Goal: Transaction & Acquisition: Purchase product/service

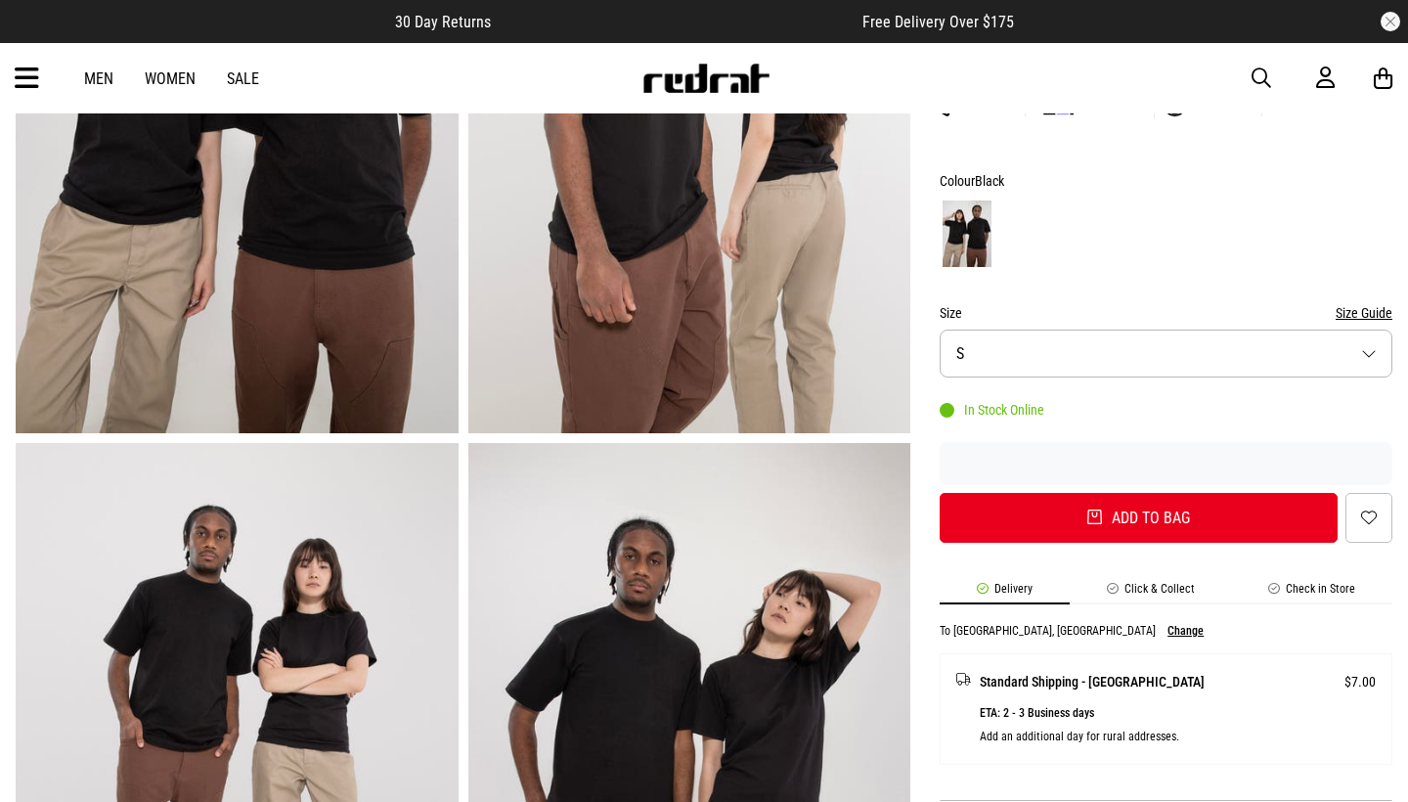
scroll to position [246, 0]
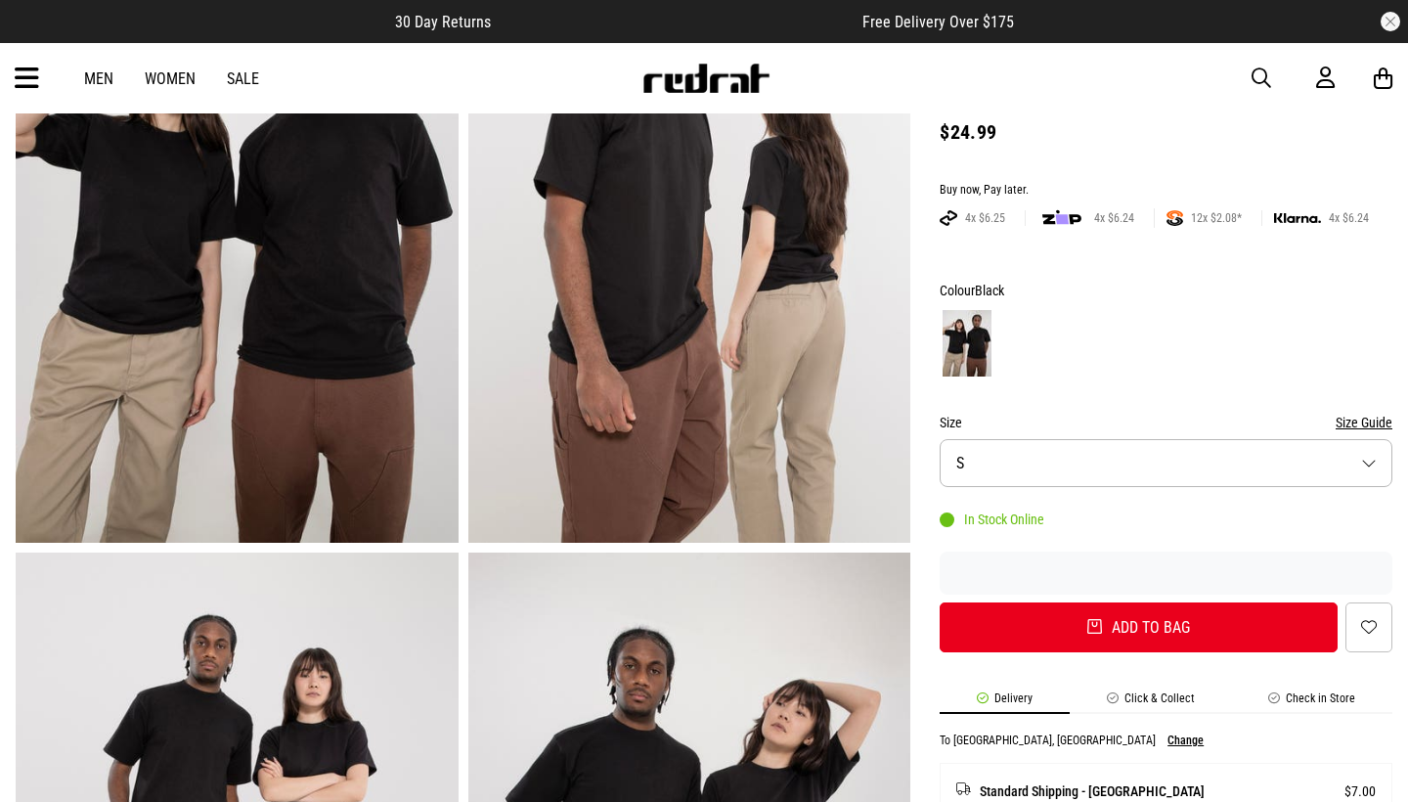
click at [1267, 72] on span "button" at bounding box center [1261, 77] width 20 height 23
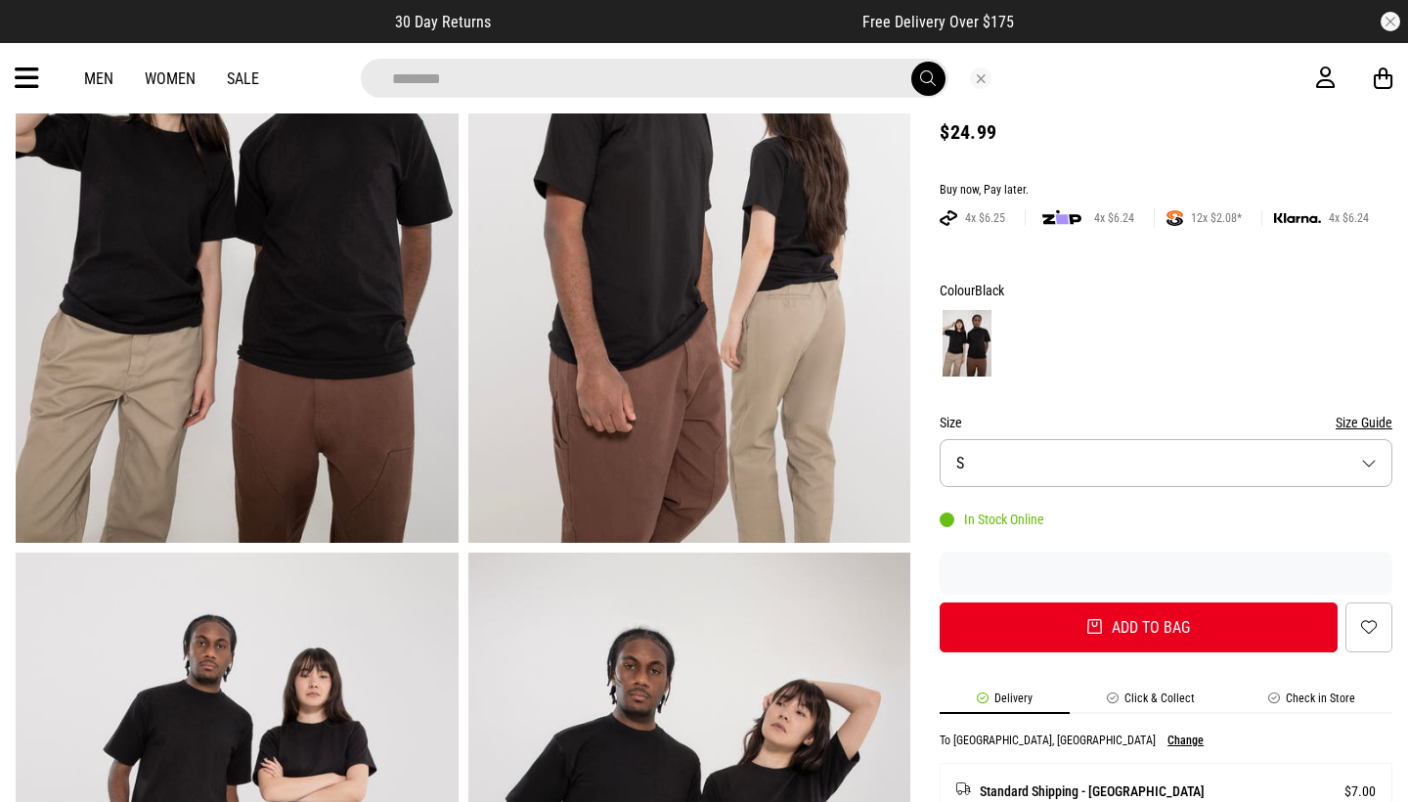
type input "********"
click at [927, 78] on button "submit" at bounding box center [928, 79] width 34 height 34
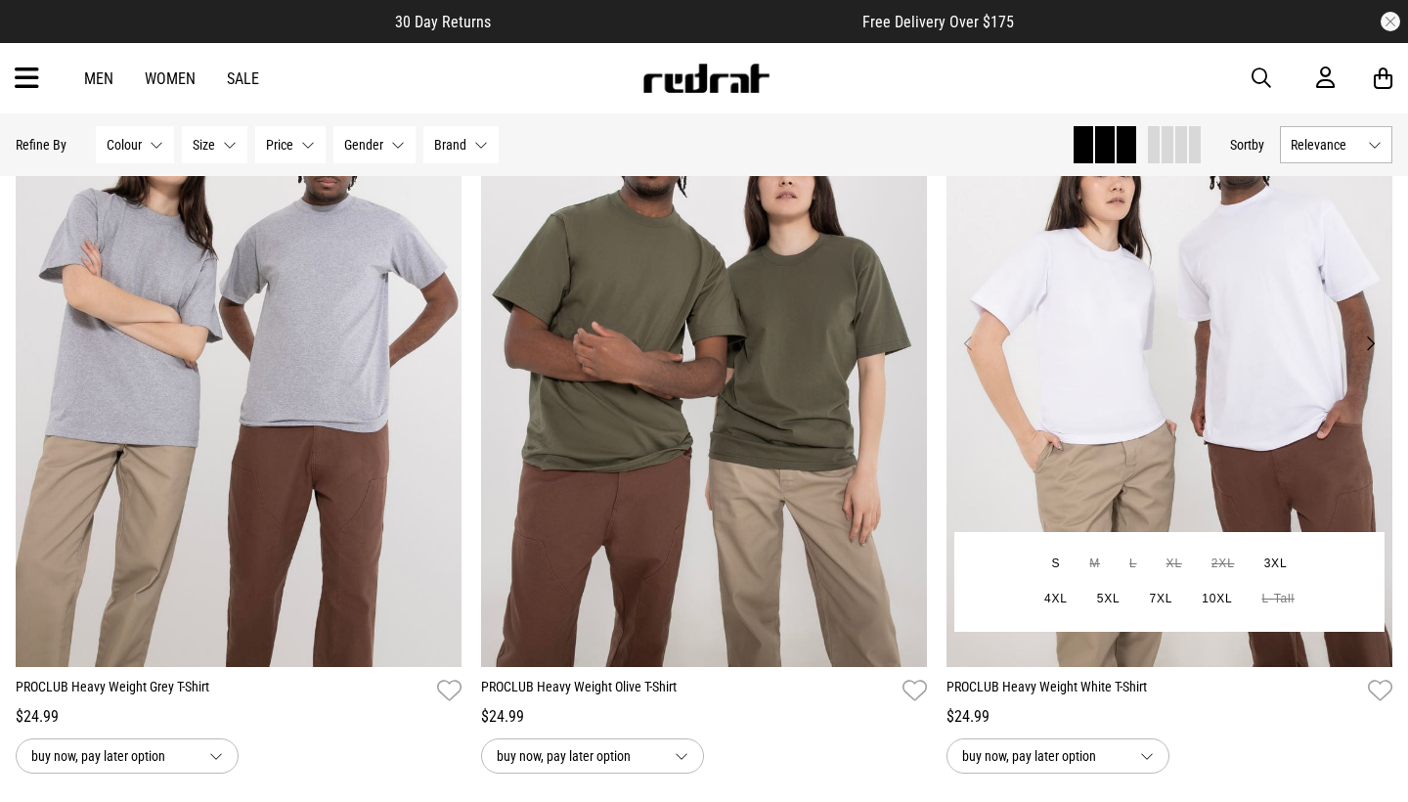
click at [1058, 372] on img at bounding box center [1169, 355] width 446 height 624
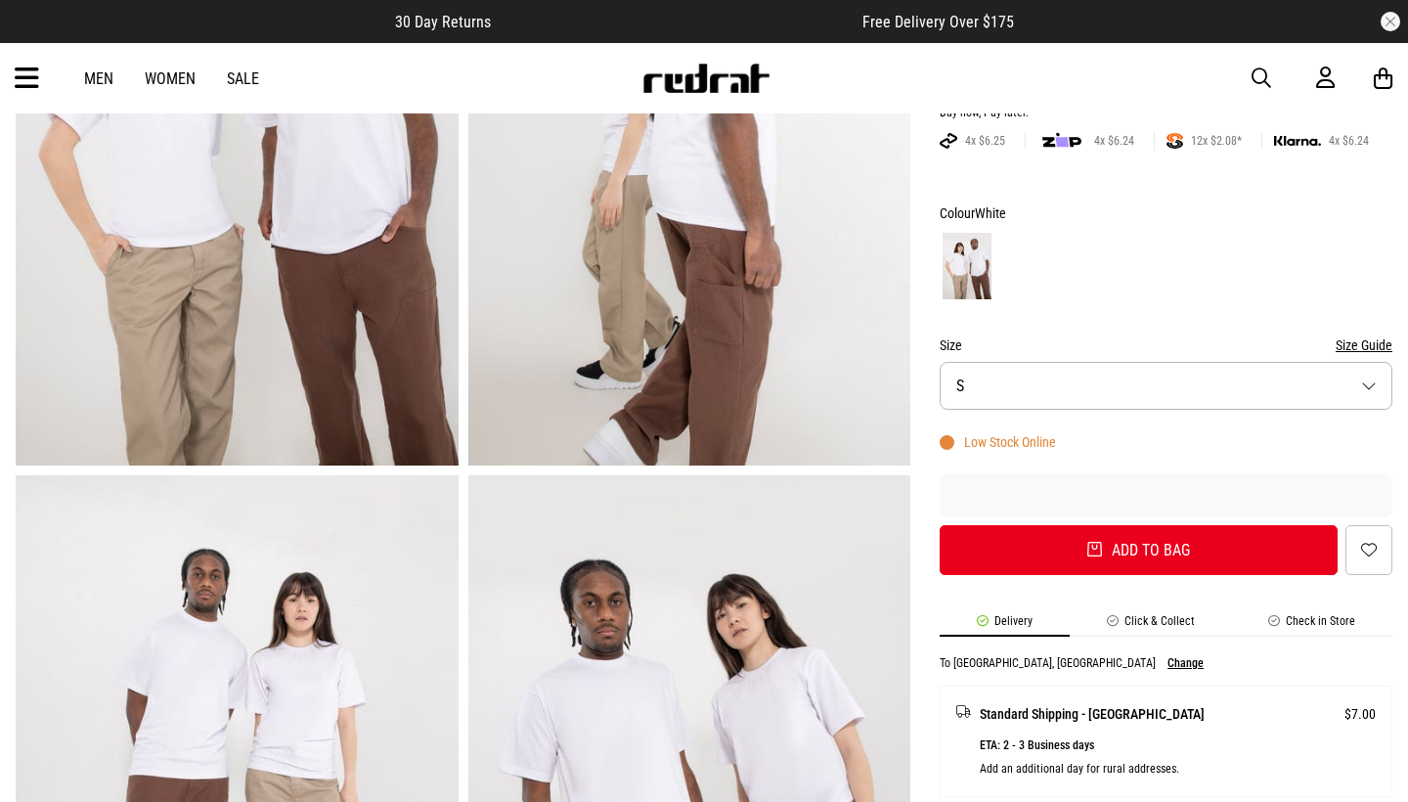
scroll to position [323, 0]
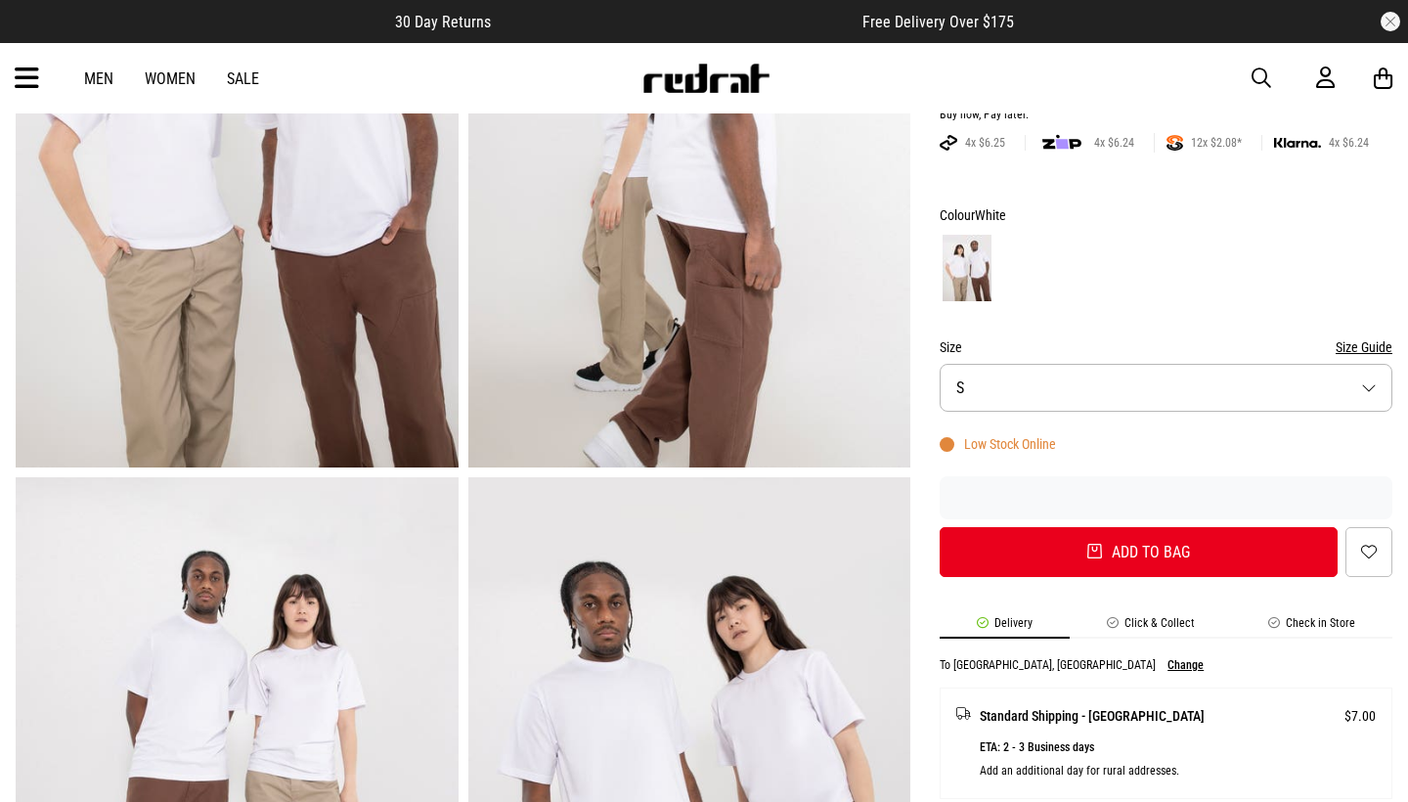
click at [1048, 402] on button "Size S" at bounding box center [1166, 388] width 453 height 48
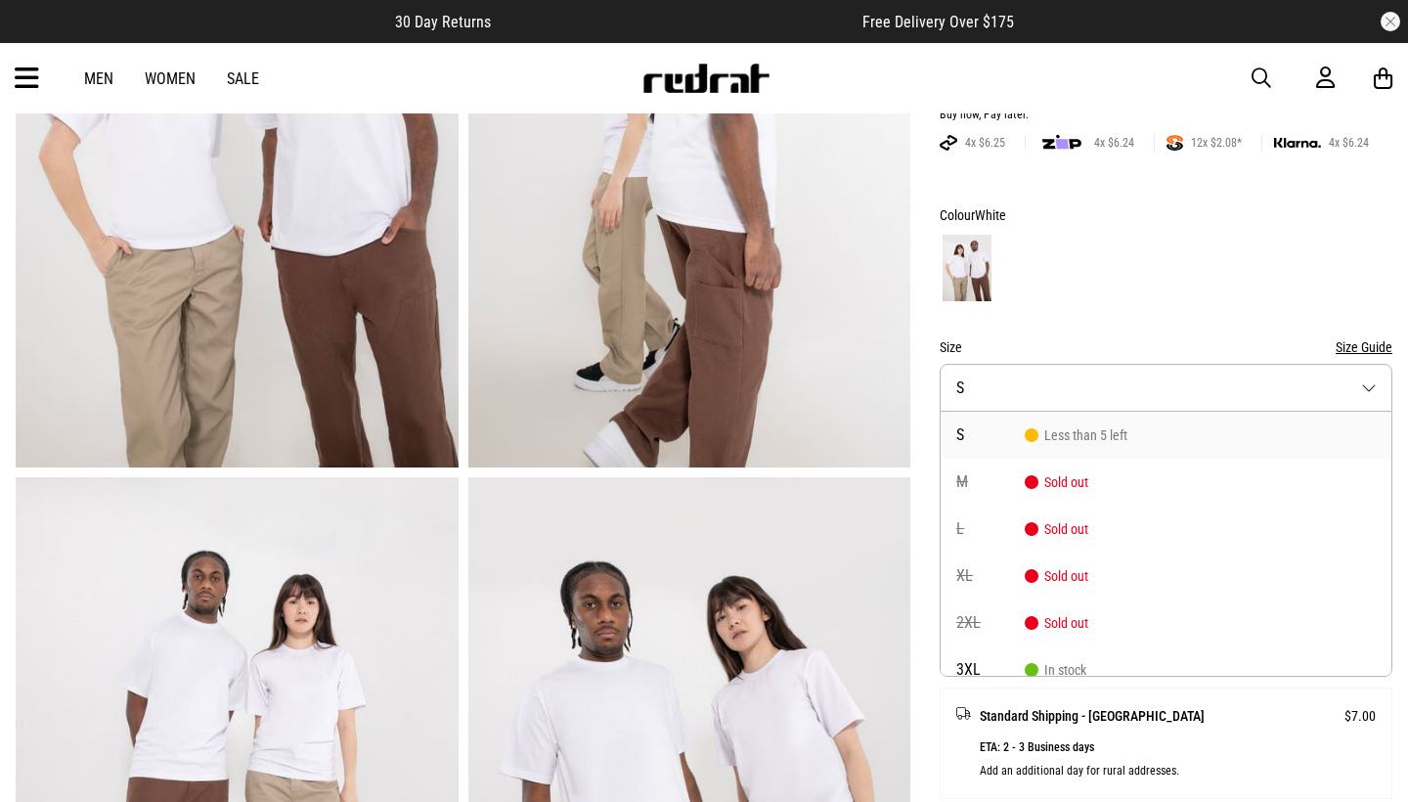
scroll to position [-1, 0]
click at [1099, 269] on div at bounding box center [1166, 268] width 453 height 72
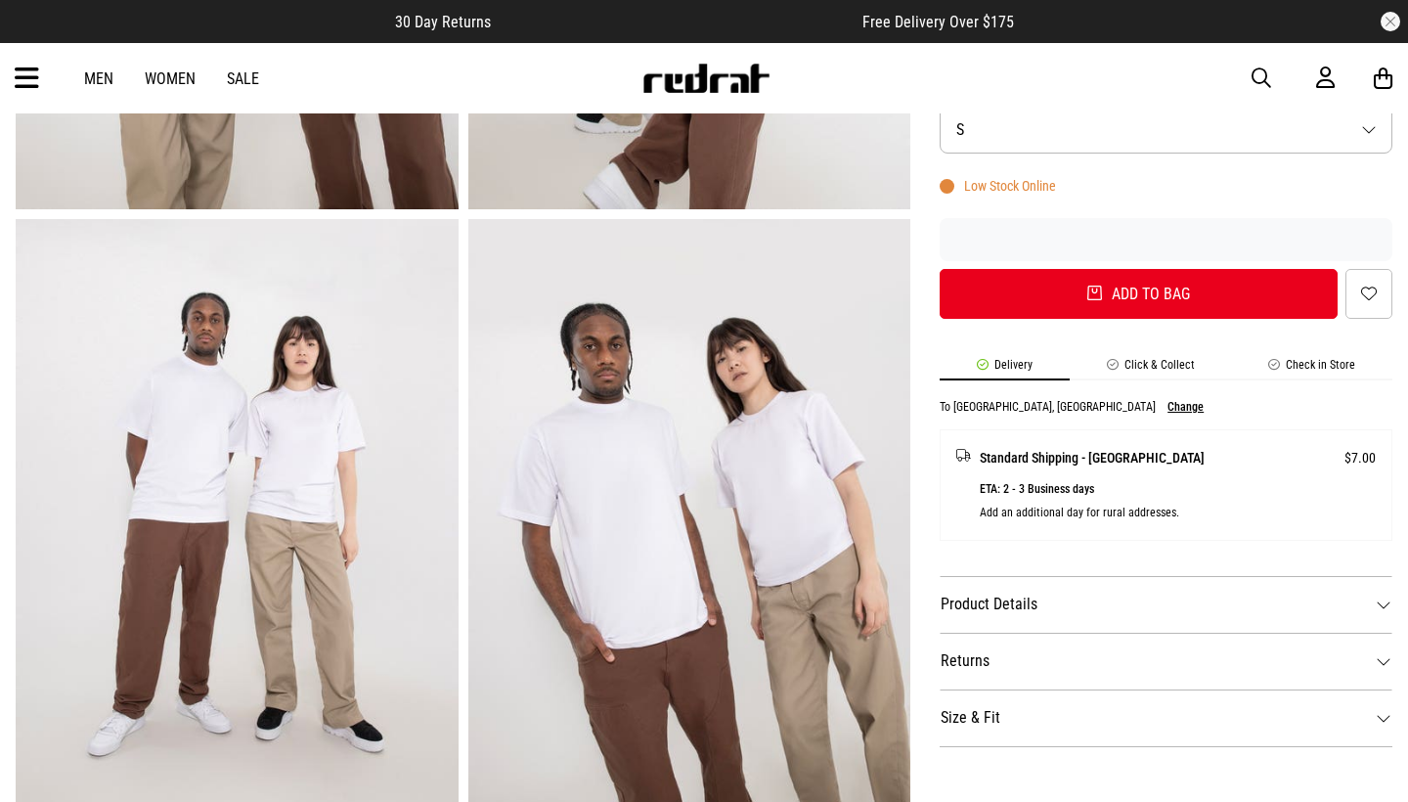
scroll to position [591, 0]
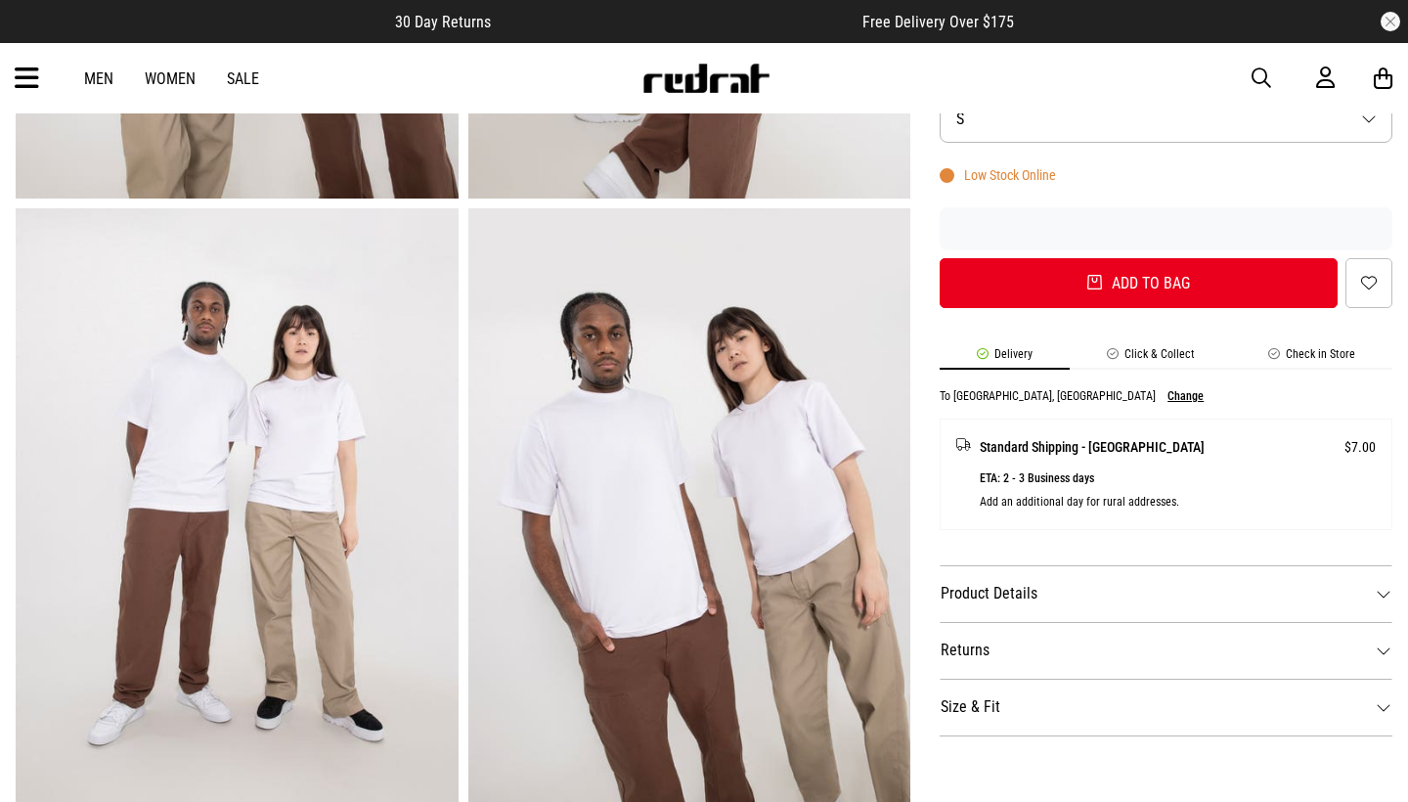
click at [1284, 348] on li "Check in Store" at bounding box center [1311, 358] width 161 height 22
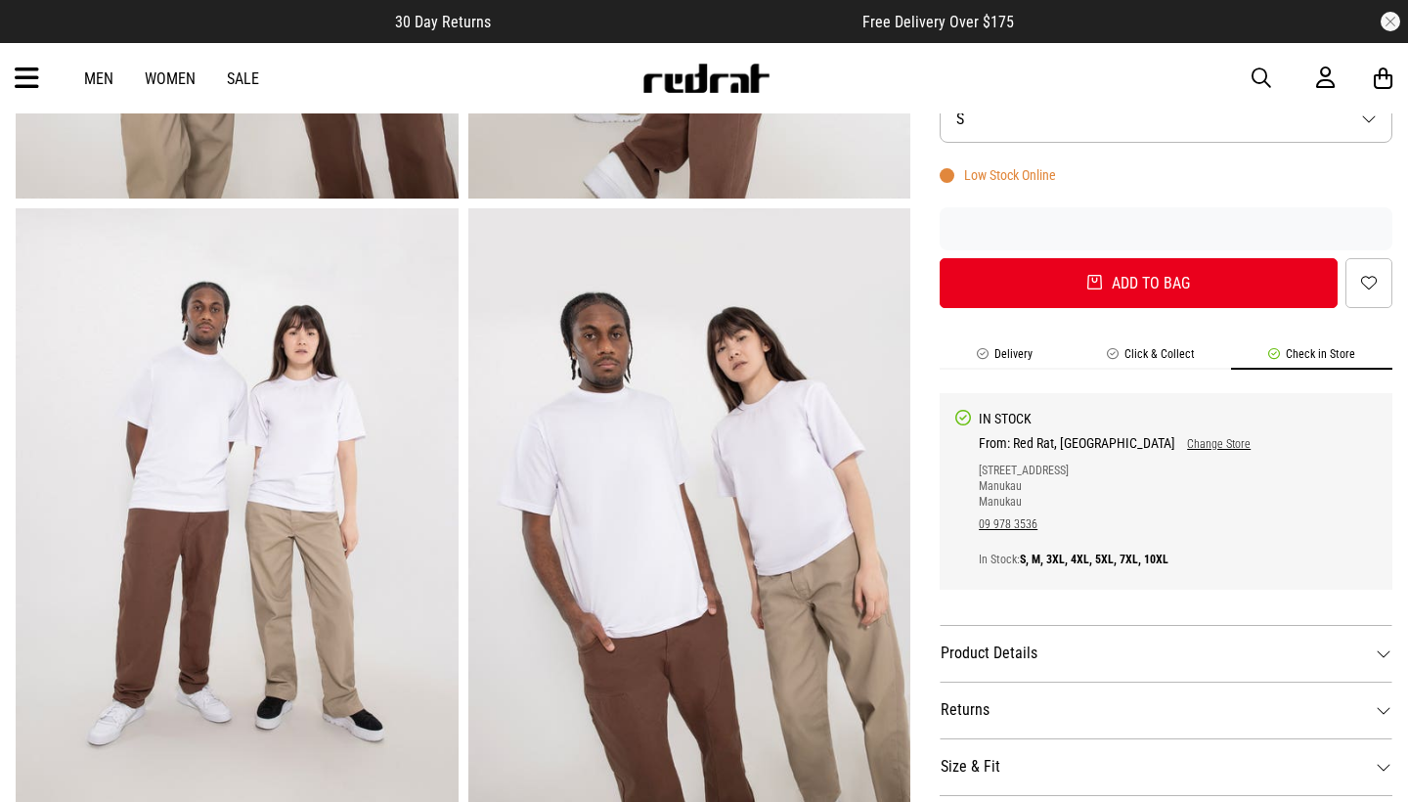
click at [1175, 443] on link "Change Store" at bounding box center [1212, 444] width 75 height 14
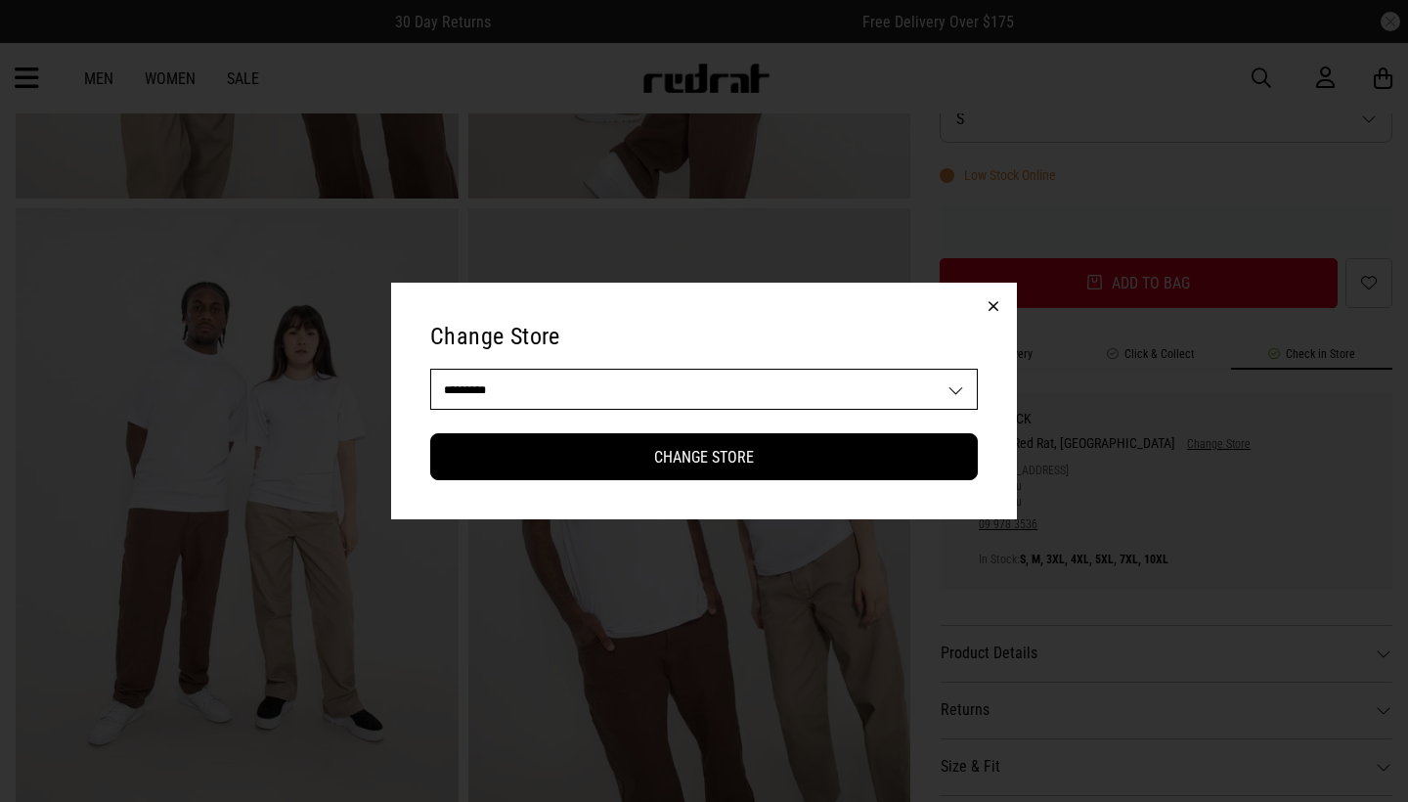
select select "**"
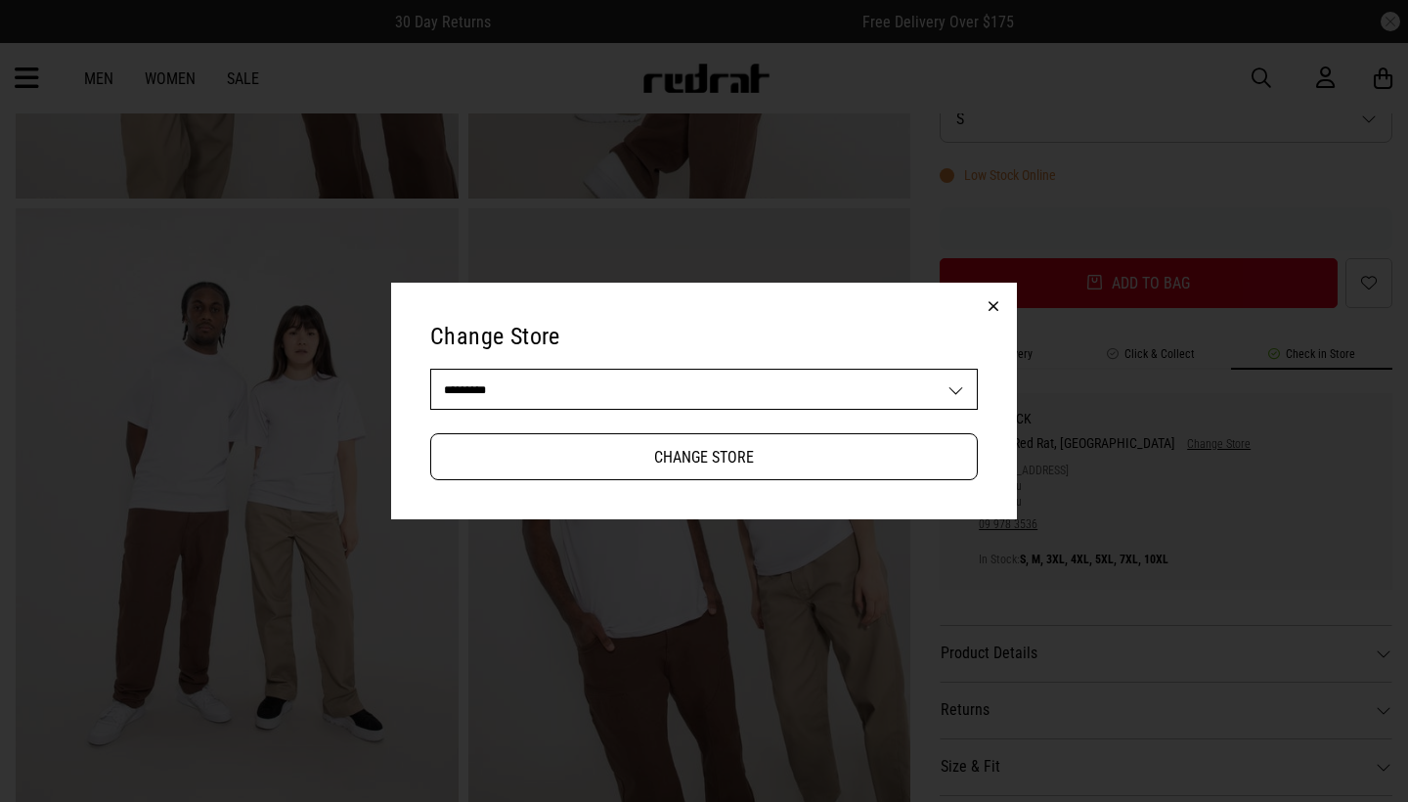
click at [802, 452] on button "Change Store" at bounding box center [703, 456] width 547 height 47
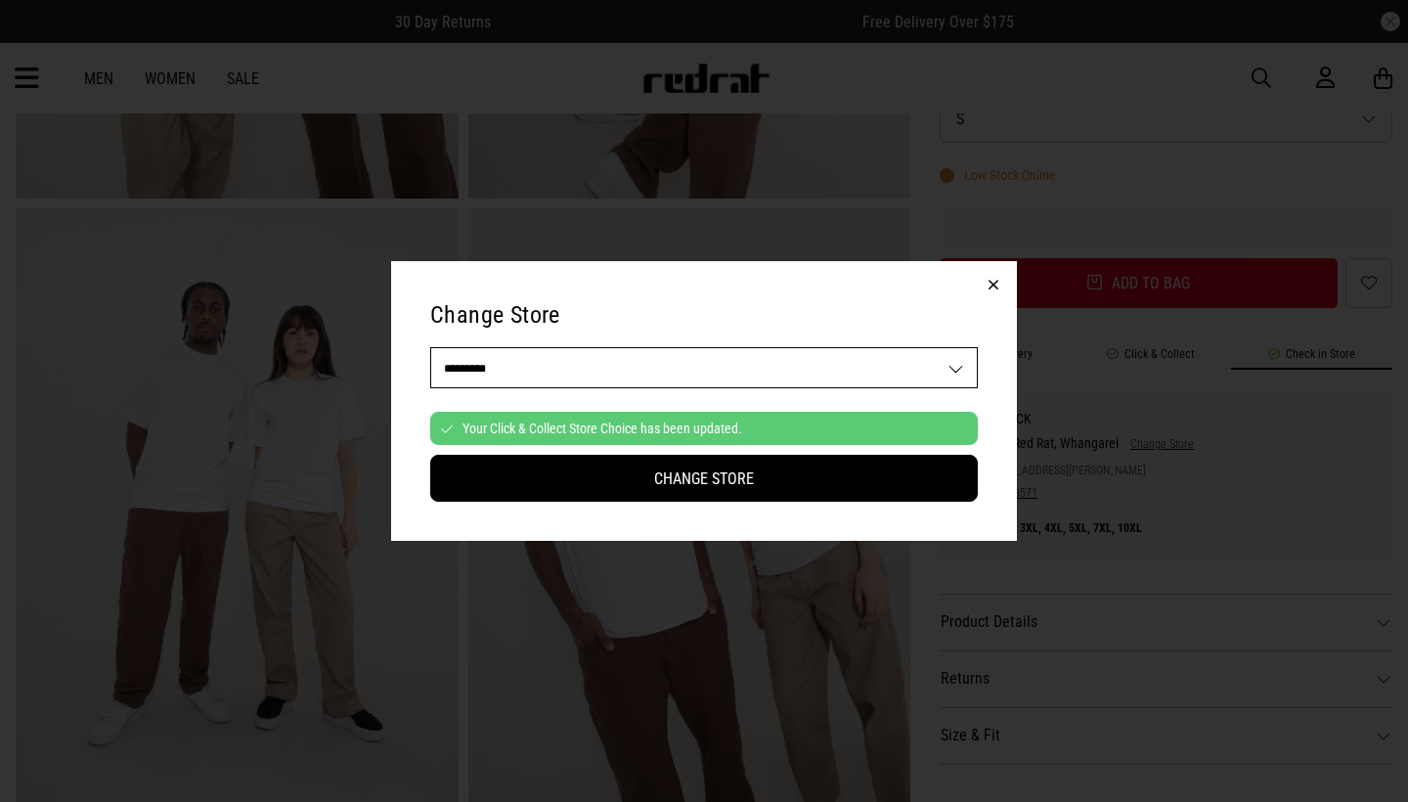
click at [995, 294] on button "button" at bounding box center [993, 284] width 47 height 47
